Goal: Use online tool/utility: Utilize a website feature to perform a specific function

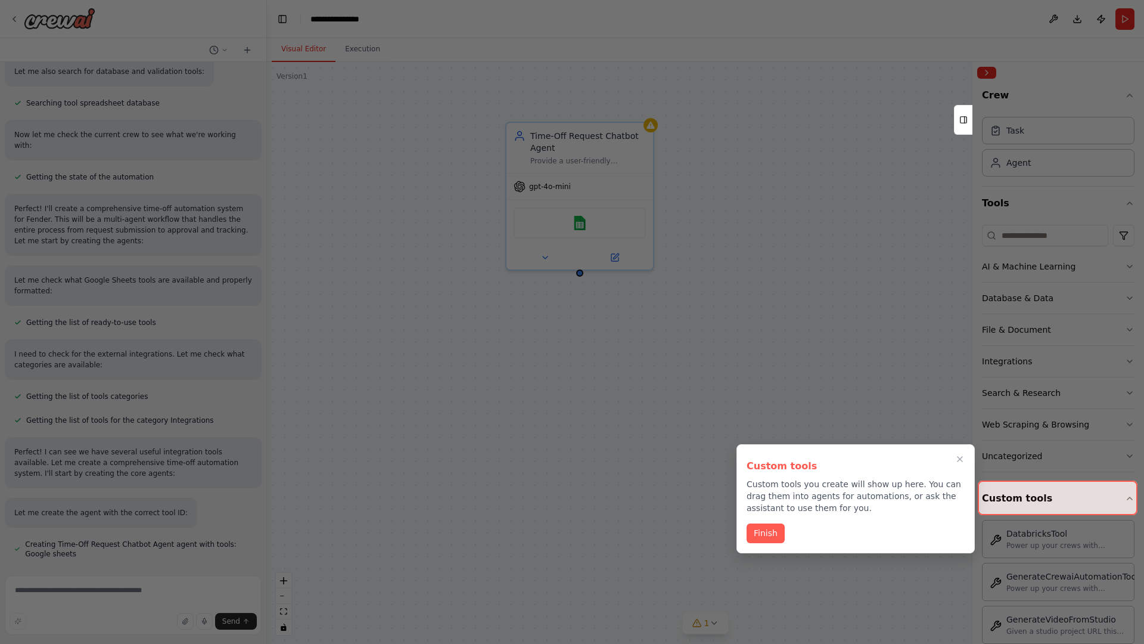
scroll to position [457, 0]
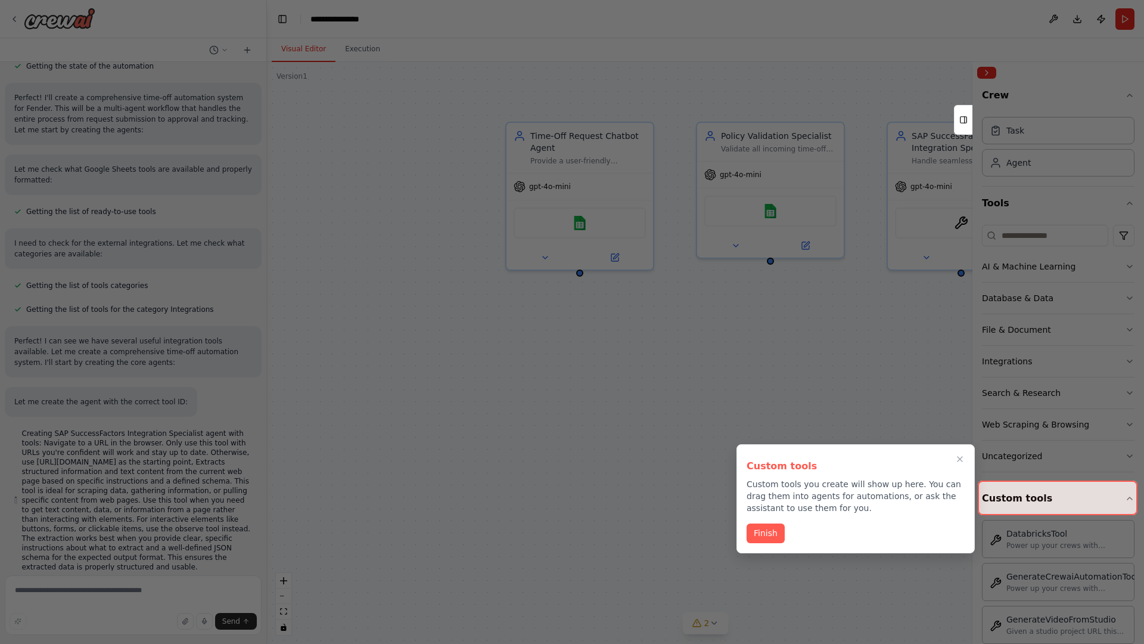
scroll to position [548, 0]
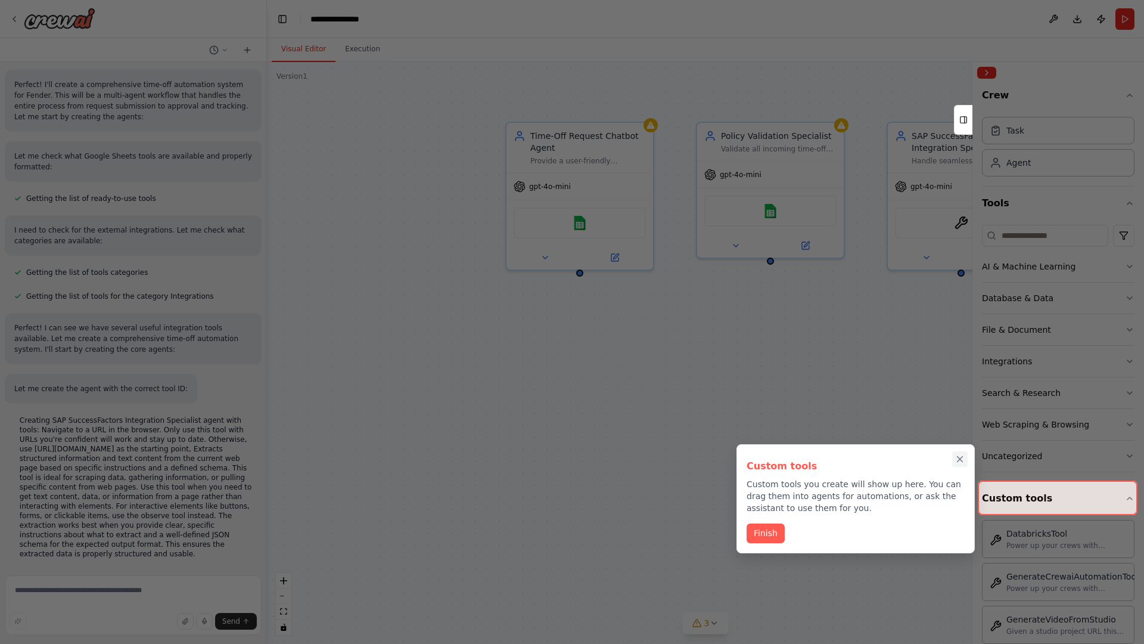
click at [960, 459] on icon "Close walkthrough" at bounding box center [960, 458] width 5 height 5
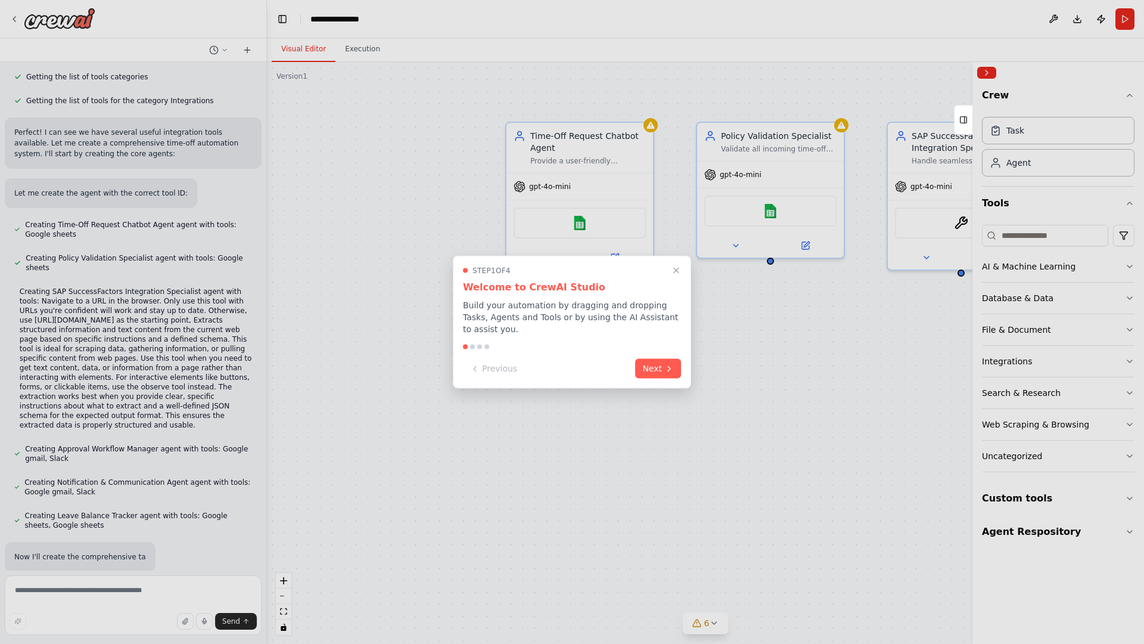
scroll to position [778, 0]
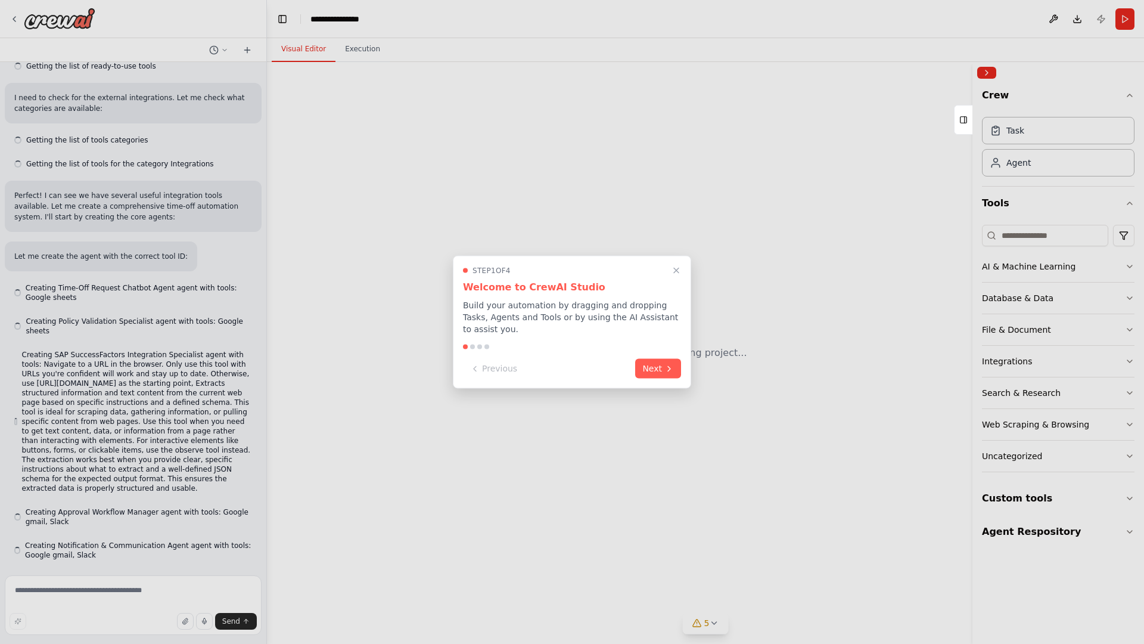
scroll to position [788, 0]
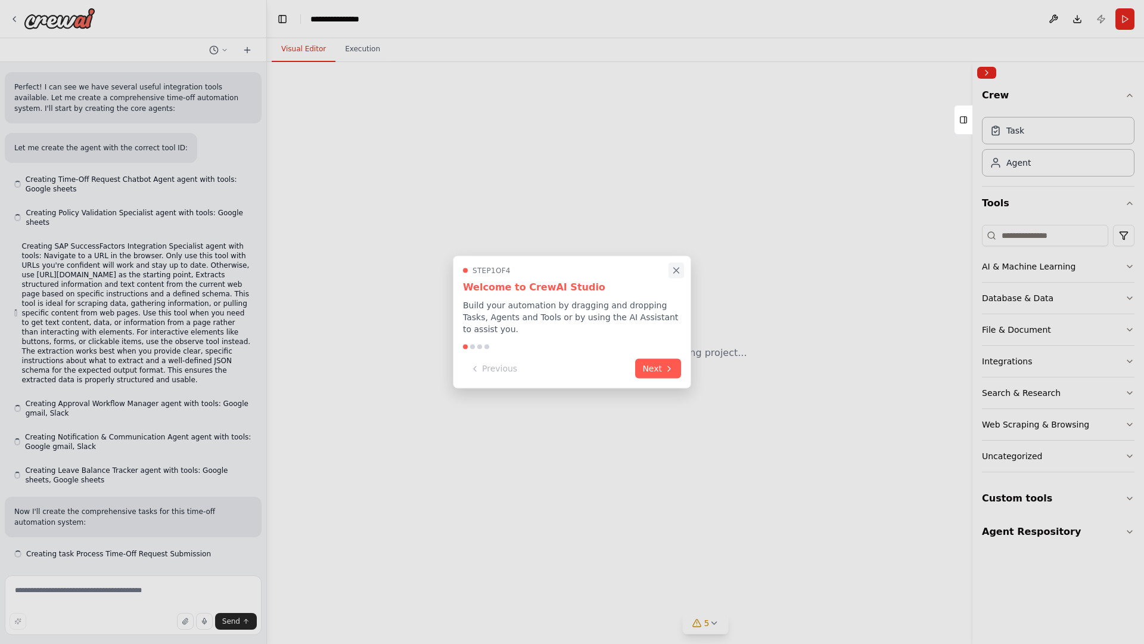
click at [676, 270] on icon "Close walkthrough" at bounding box center [676, 270] width 5 height 5
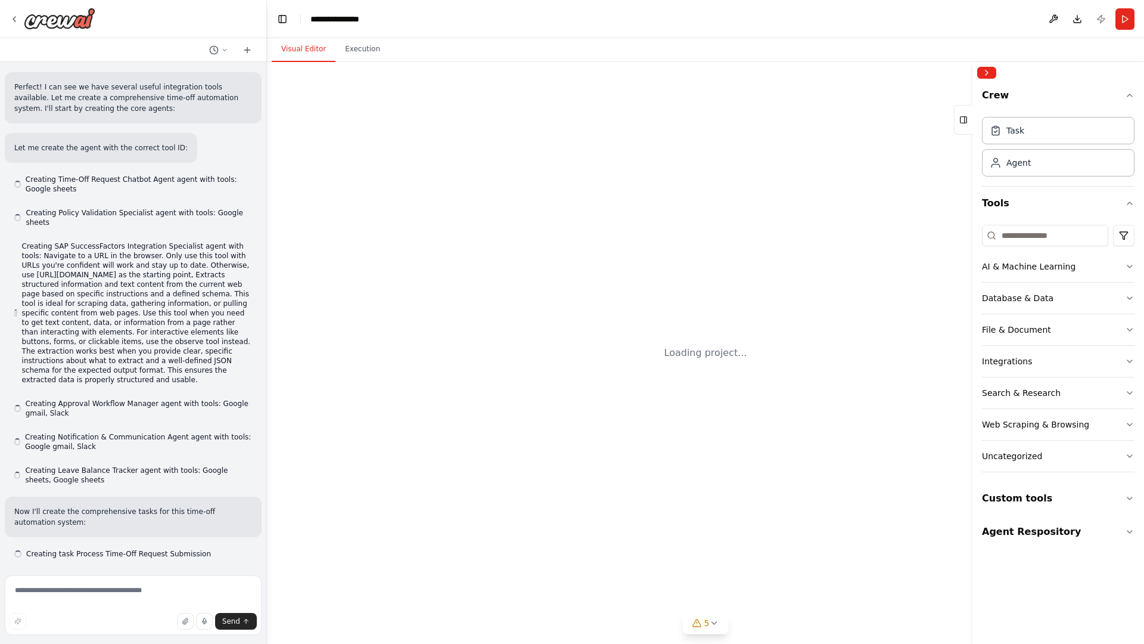
scroll to position [0, 0]
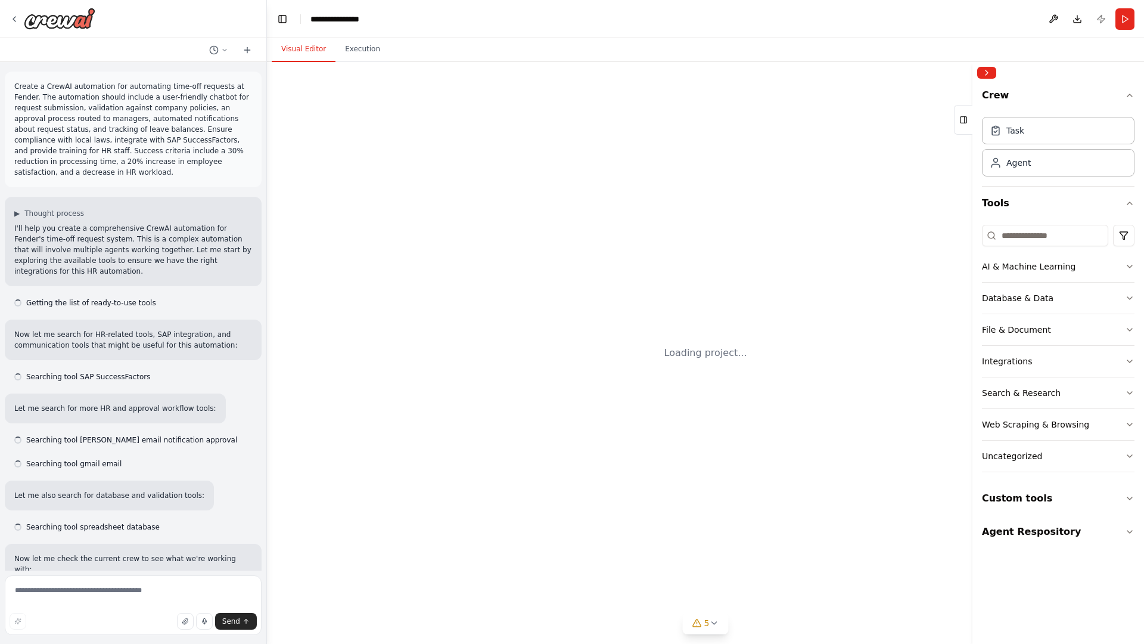
click at [17, 83] on p "Create a CrewAI automation for automating time-off requests at Fender. The auto…" at bounding box center [133, 129] width 238 height 97
click at [351, 131] on div "Loading project..." at bounding box center [705, 353] width 877 height 582
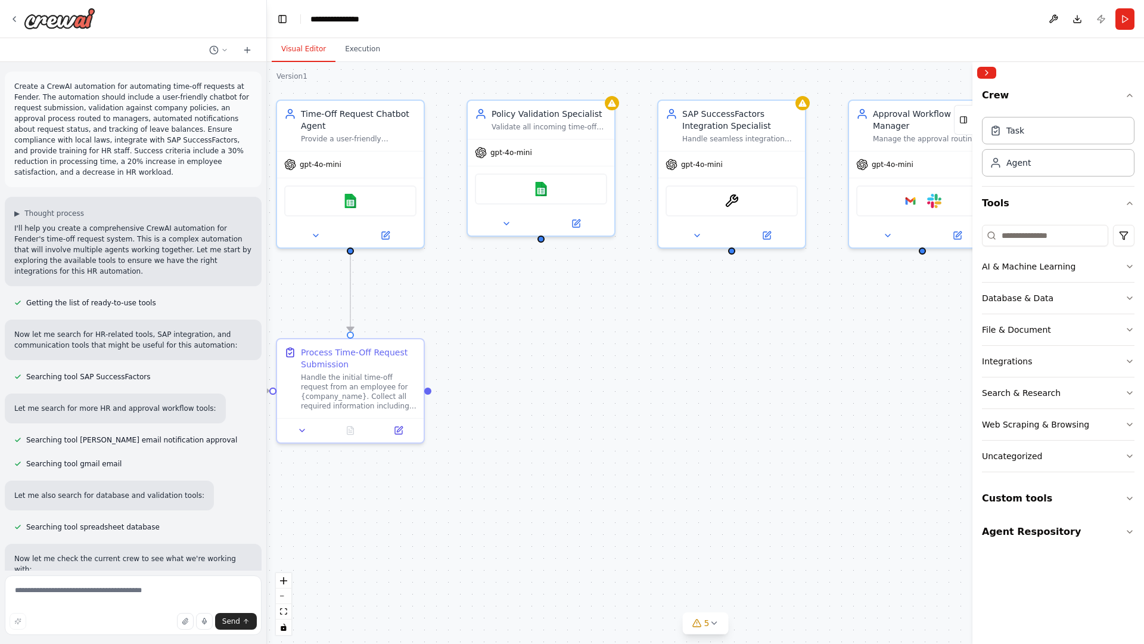
drag, startPoint x: 392, startPoint y: 218, endPoint x: 142, endPoint y: 194, distance: 251.4
click at [142, 194] on div "Create a CrewAI automation for automating time-off requests at Fender. The auto…" at bounding box center [572, 322] width 1144 height 644
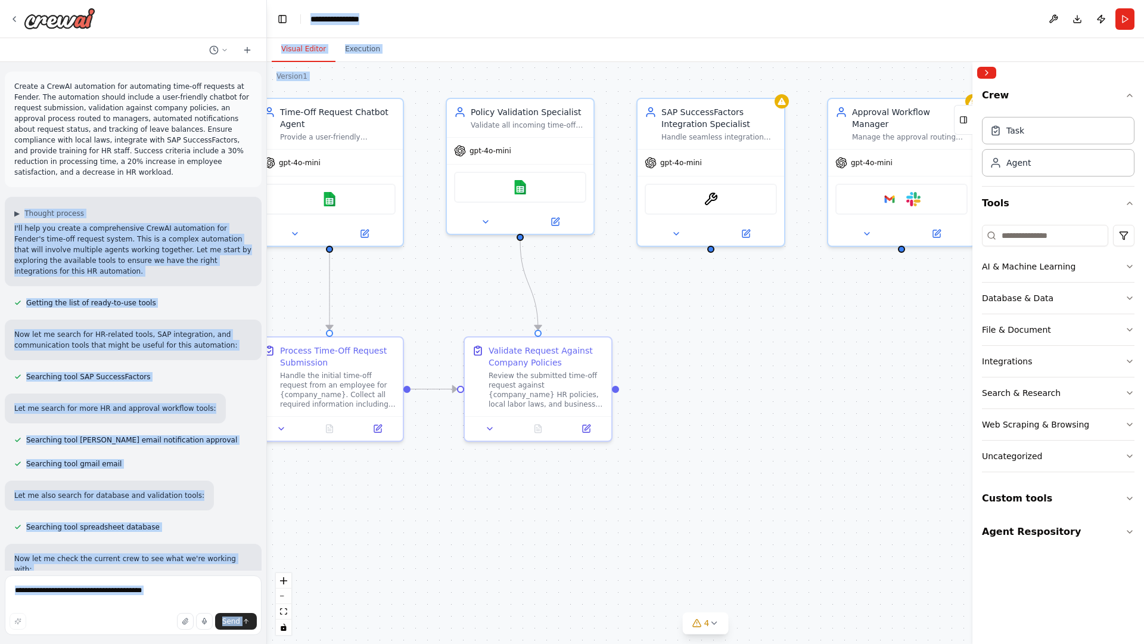
drag, startPoint x: 142, startPoint y: 194, endPoint x: 479, endPoint y: 317, distance: 358.9
click at [479, 317] on div "Create a CrewAI automation for automating time-off requests at Fender. The auto…" at bounding box center [572, 322] width 1144 height 644
